Goal: Task Accomplishment & Management: Use online tool/utility

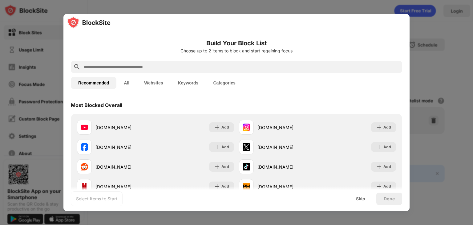
click at [131, 82] on button "All" at bounding box center [126, 83] width 20 height 12
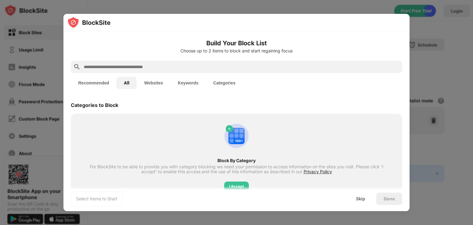
click at [156, 82] on button "Websites" at bounding box center [154, 83] width 34 height 12
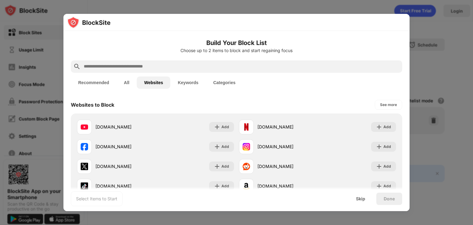
click at [184, 80] on button "Keywords" at bounding box center [187, 82] width 35 height 12
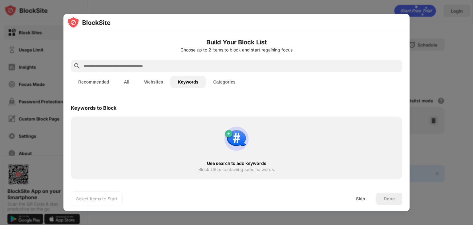
click at [156, 80] on button "Websites" at bounding box center [154, 82] width 34 height 12
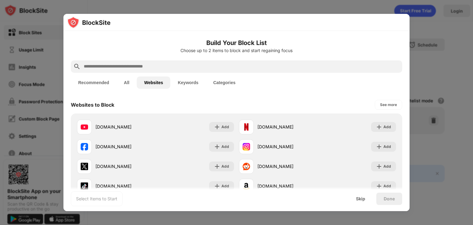
click at [232, 81] on button "Categories" at bounding box center [224, 82] width 37 height 12
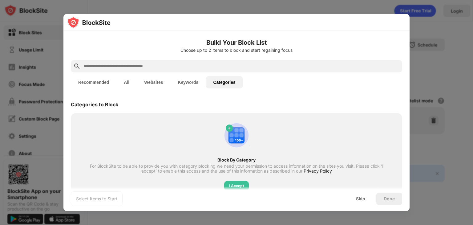
click at [148, 81] on button "Websites" at bounding box center [154, 82] width 34 height 12
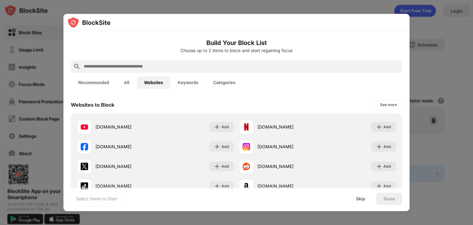
click at [130, 64] on input "text" at bounding box center [241, 66] width 317 height 7
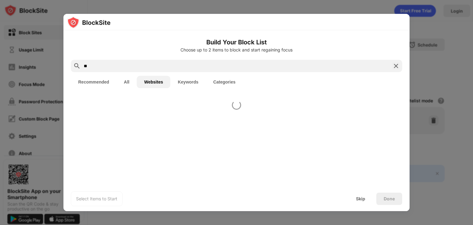
type input "*"
